Goal: Task Accomplishment & Management: Use online tool/utility

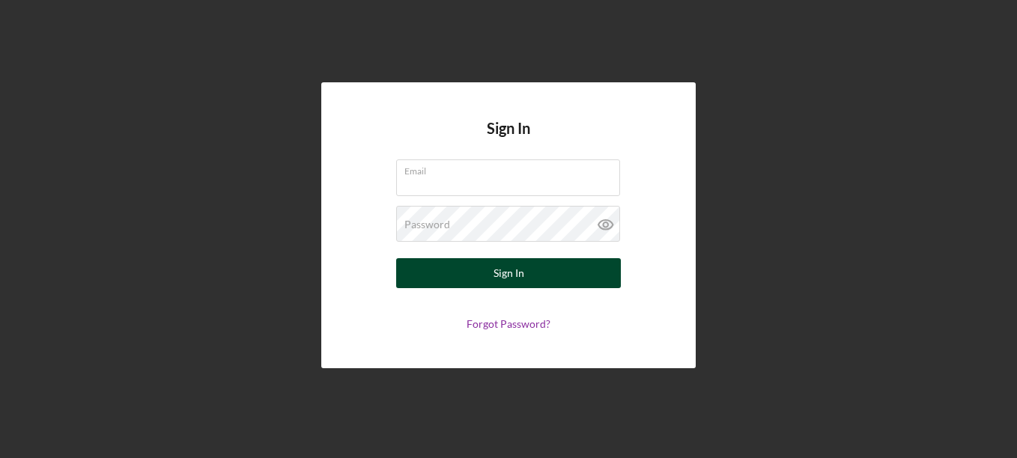
type input "[EMAIL_ADDRESS][DOMAIN_NAME]"
click at [508, 279] on div "Sign In" at bounding box center [508, 273] width 31 height 30
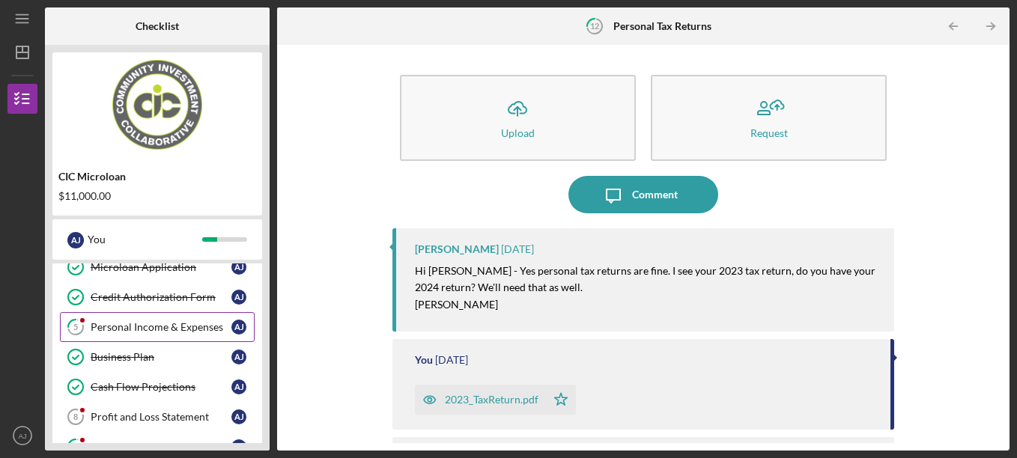
scroll to position [104, 0]
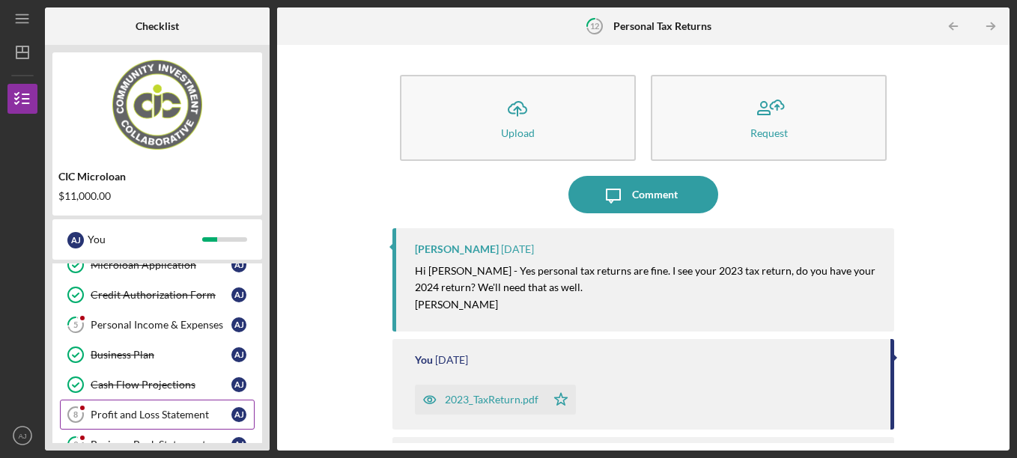
click at [151, 414] on div "Profit and Loss Statement" at bounding box center [161, 415] width 141 height 12
